Goal: Contribute content: Add original content to the website for others to see

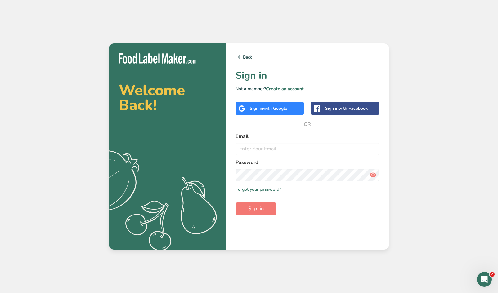
click at [272, 110] on span "with Google" at bounding box center [275, 109] width 24 height 6
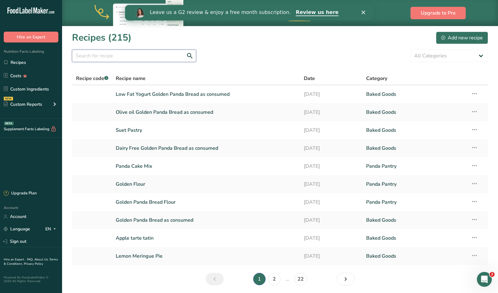
click at [142, 58] on input "text" at bounding box center [134, 56] width 124 height 12
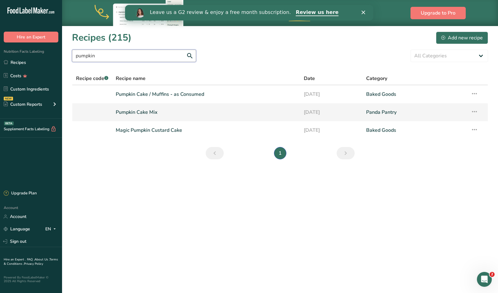
type input "pumpkin"
click at [133, 111] on link "Pumpkin Cake Mix" at bounding box center [206, 112] width 180 height 13
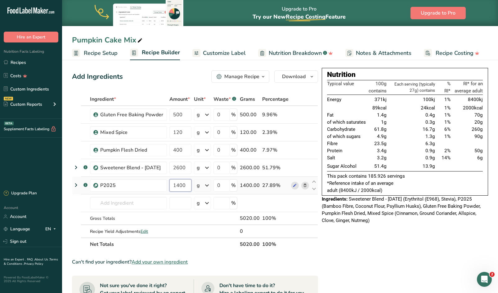
click at [187, 185] on input "1400" at bounding box center [180, 185] width 22 height 12
drag, startPoint x: 187, startPoint y: 185, endPoint x: 165, endPoint y: 185, distance: 22.3
click at [165, 185] on tr ".a-a{fill:#347362;}.b-a{fill:#fff;} P2025 1400 g Weight Units g kg mg See more …" at bounding box center [194, 186] width 245 height 18
type input "350"
click at [189, 164] on div "Ingredient * Amount * Unit * Waste * .a-a{fill:#347362;}.b-a{fill:#fff;} Grams …" at bounding box center [195, 172] width 246 height 158
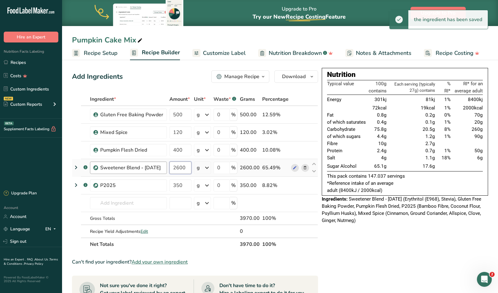
drag, startPoint x: 188, startPoint y: 167, endPoint x: 168, endPoint y: 166, distance: 19.9
click at [168, 166] on tr ".a-a{fill:#347362;}.b-a{fill:#fff;} Sweetener Blend - [DATE] 2600 g Weight Unit…" at bounding box center [194, 168] width 245 height 18
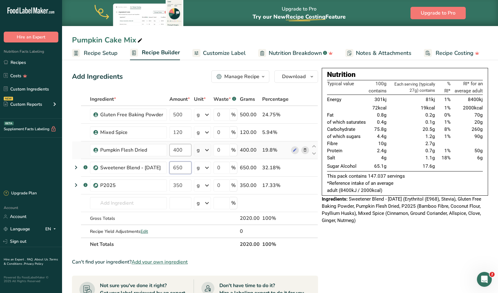
type input "650"
click at [176, 149] on div "Ingredient * Amount * Unit * Waste * .a-a{fill:#347362;}.b-a{fill:#fff;} Grams …" at bounding box center [195, 172] width 246 height 158
type input "100"
click at [183, 134] on div "Ingredient * Amount * Unit * Waste * .a-a{fill:#347362;}.b-a{fill:#fff;} Grams …" at bounding box center [195, 172] width 246 height 158
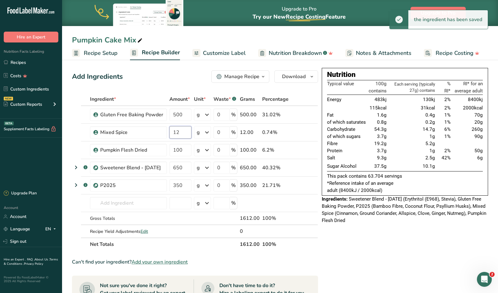
type input "1"
type input "30"
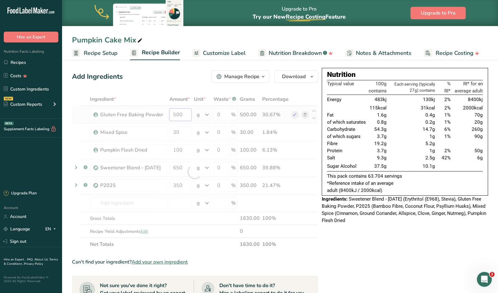
click at [185, 114] on div "Ingredient * Amount * Unit * Waste * .a-a{fill:#347362;}.b-a{fill:#fff;} Grams …" at bounding box center [195, 172] width 246 height 158
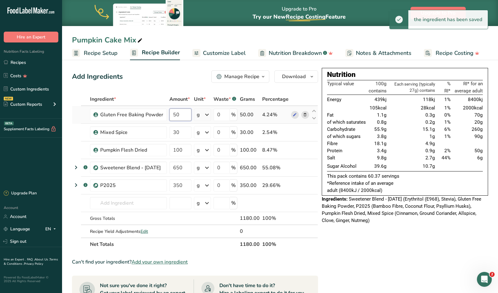
type input "5"
type input "125"
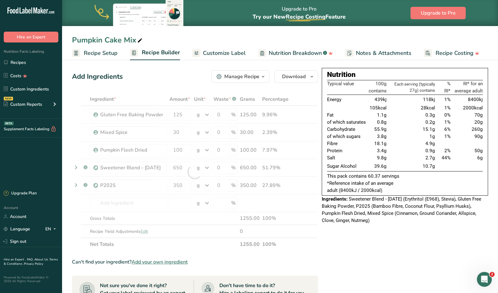
click at [105, 53] on span "Recipe Setup" at bounding box center [101, 53] width 34 height 8
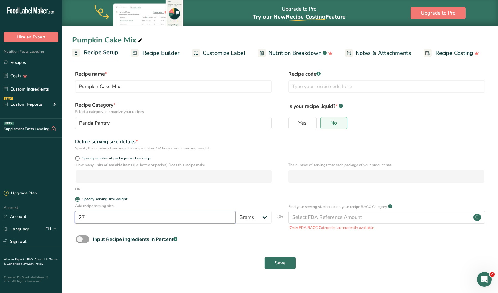
click at [163, 222] on input "27" at bounding box center [155, 217] width 160 height 12
type input "2"
type input "55"
click at [278, 265] on span "Save" at bounding box center [280, 262] width 11 height 7
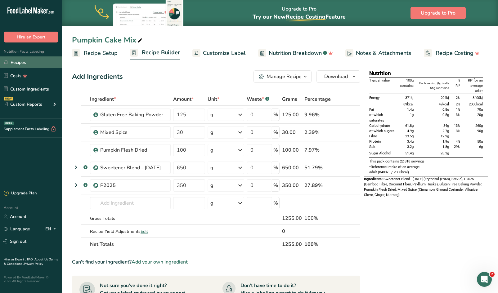
click at [26, 62] on link "Recipes" at bounding box center [31, 62] width 62 height 12
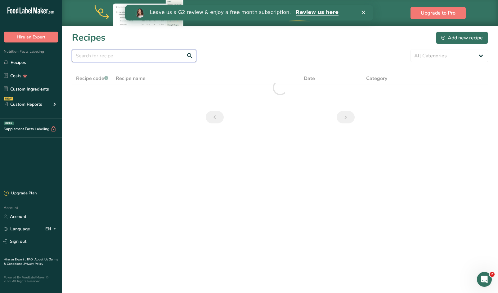
click at [133, 57] on input "text" at bounding box center [134, 56] width 124 height 12
type input "s"
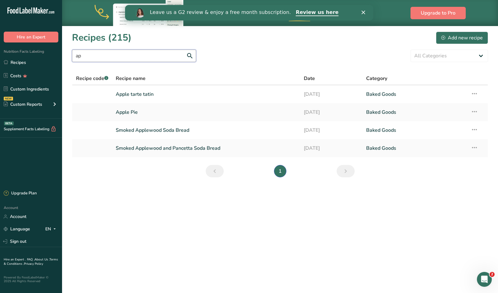
type input "a"
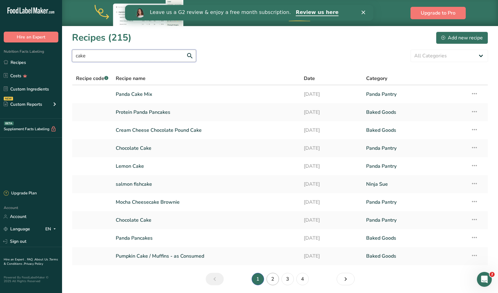
type input "cake"
click at [273, 279] on link "2" at bounding box center [273, 279] width 12 height 12
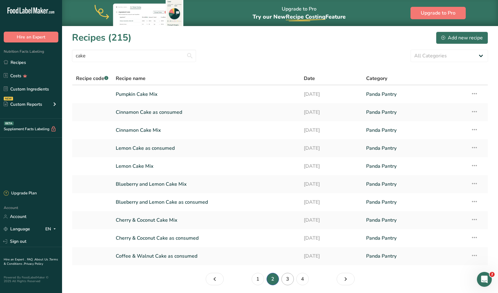
click at [287, 279] on link "3" at bounding box center [287, 279] width 12 height 12
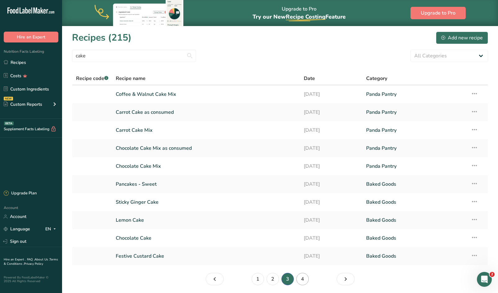
click at [304, 280] on link "4" at bounding box center [302, 279] width 12 height 12
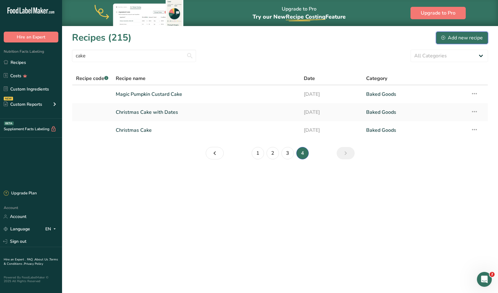
click at [448, 38] on div "Add new recipe" at bounding box center [462, 37] width 42 height 7
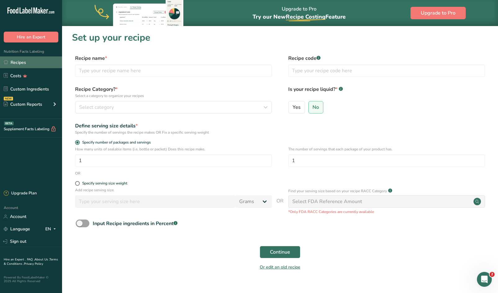
click at [25, 62] on link "Recipes" at bounding box center [31, 62] width 62 height 12
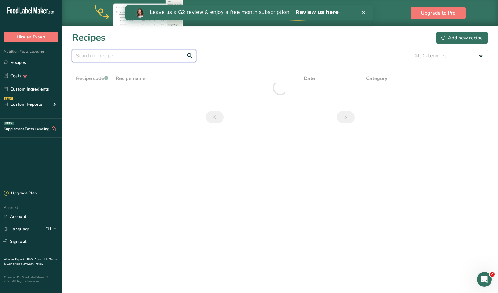
click at [141, 55] on input "text" at bounding box center [134, 56] width 124 height 12
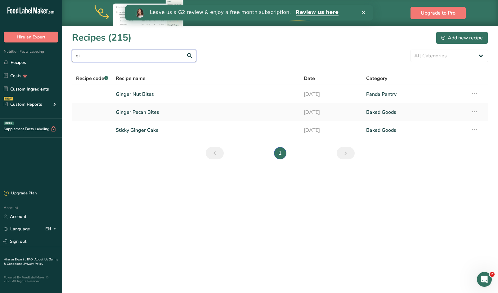
type input "g"
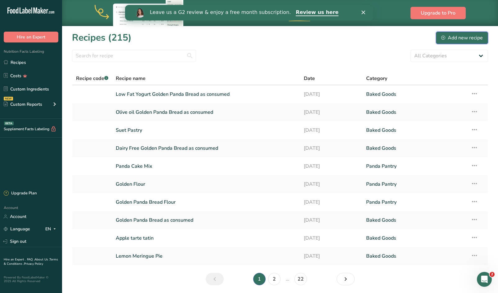
click at [452, 36] on div "Add new recipe" at bounding box center [462, 37] width 42 height 7
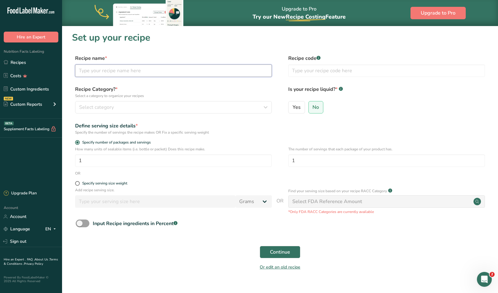
click at [137, 66] on input "text" at bounding box center [173, 71] width 197 height 12
type input "Upside Down Plum Cake"
click at [110, 114] on div "Recipe Category? * Select a category to organize your recipes Select category S…" at bounding box center [280, 102] width 416 height 32
click at [111, 113] on button "Select category" at bounding box center [173, 107] width 197 height 12
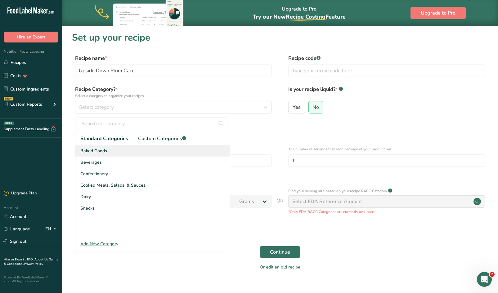
click at [98, 147] on div "Baked Goods" at bounding box center [152, 150] width 155 height 11
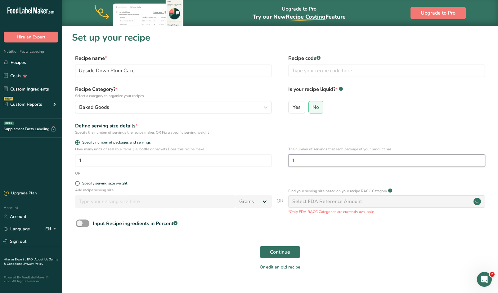
click at [304, 159] on input "1" at bounding box center [386, 161] width 197 height 12
type input "6"
click at [281, 248] on button "Continue" at bounding box center [280, 252] width 41 height 12
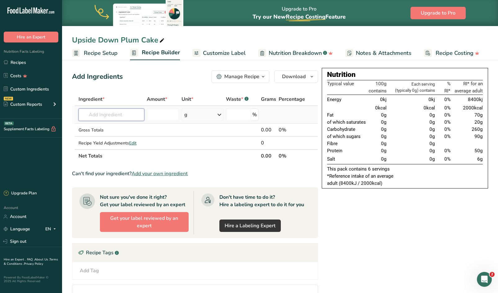
click at [113, 113] on input "text" at bounding box center [112, 115] width 66 height 12
type input "Egg Bri"
click at [112, 126] on span "Panda Pantry" at bounding box center [101, 127] width 27 height 6
type input "Fresh Egg - British"
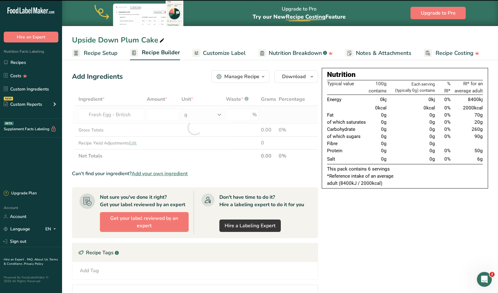
type input "0"
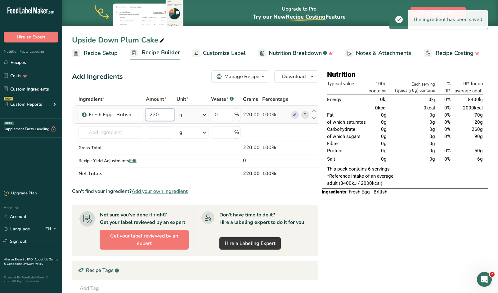
type input "220"
